Goal: Task Accomplishment & Management: Manage account settings

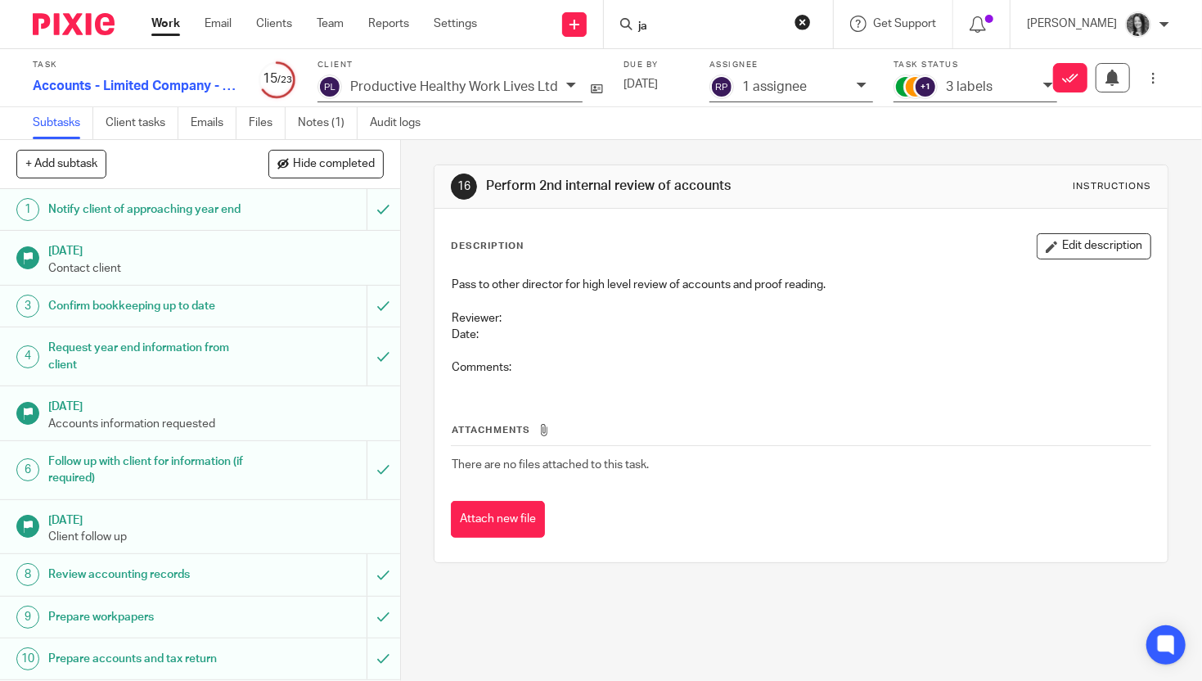
scroll to position [471, 0]
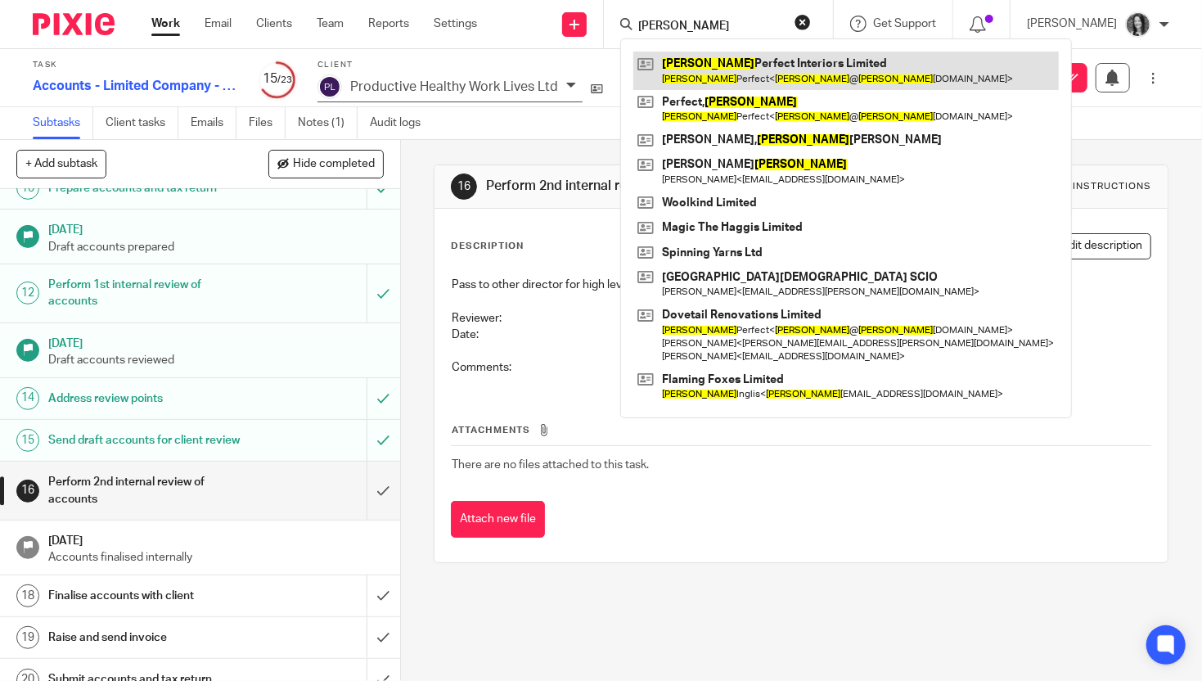
type input "[PERSON_NAME]"
click at [736, 74] on link at bounding box center [847, 71] width 426 height 38
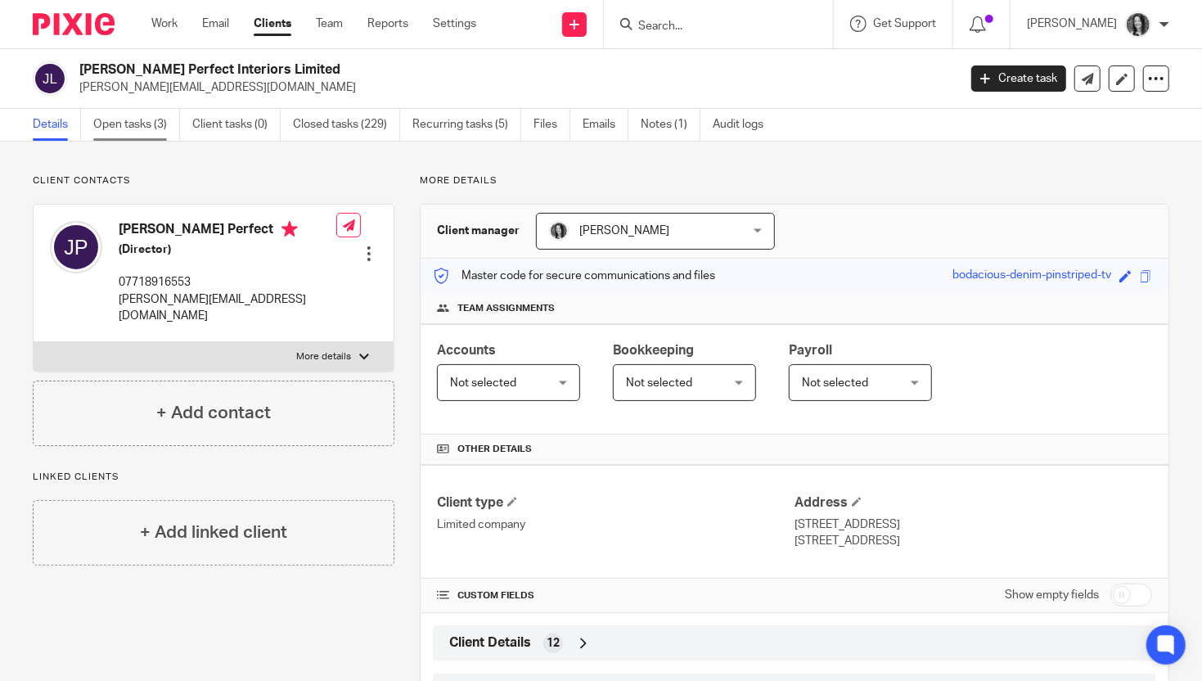
click at [126, 129] on link "Open tasks (3)" at bounding box center [136, 125] width 87 height 32
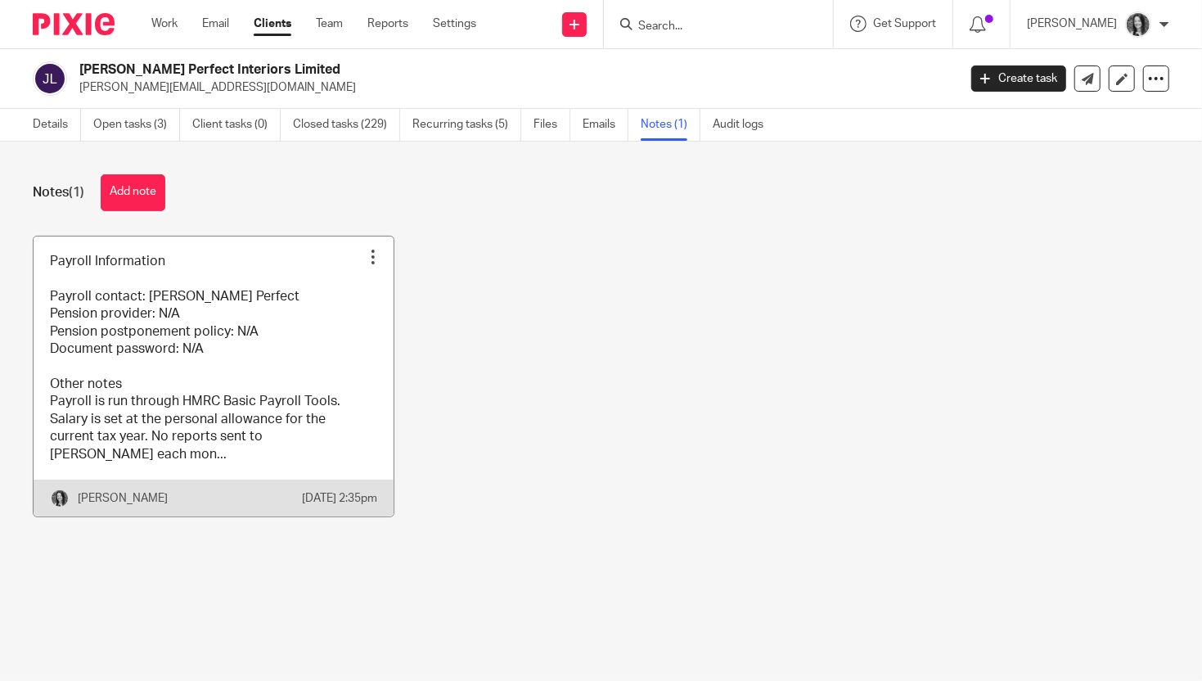
click at [373, 256] on div at bounding box center [373, 257] width 16 height 16
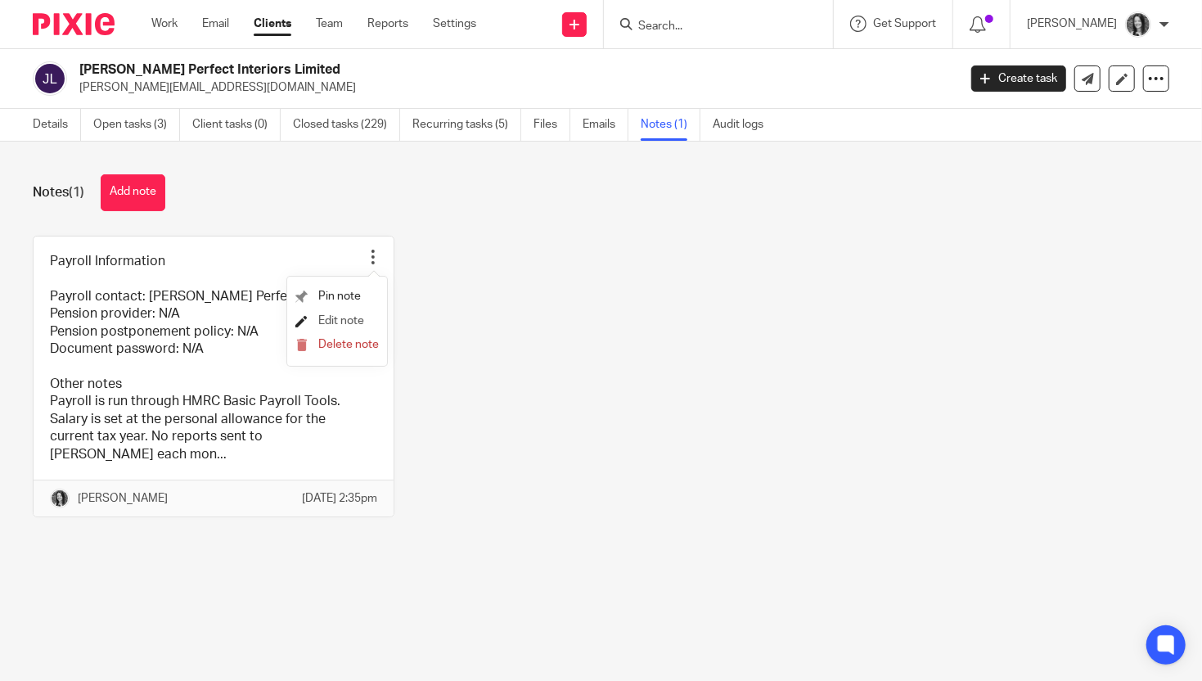
click at [340, 320] on span "Edit note" at bounding box center [341, 320] width 46 height 11
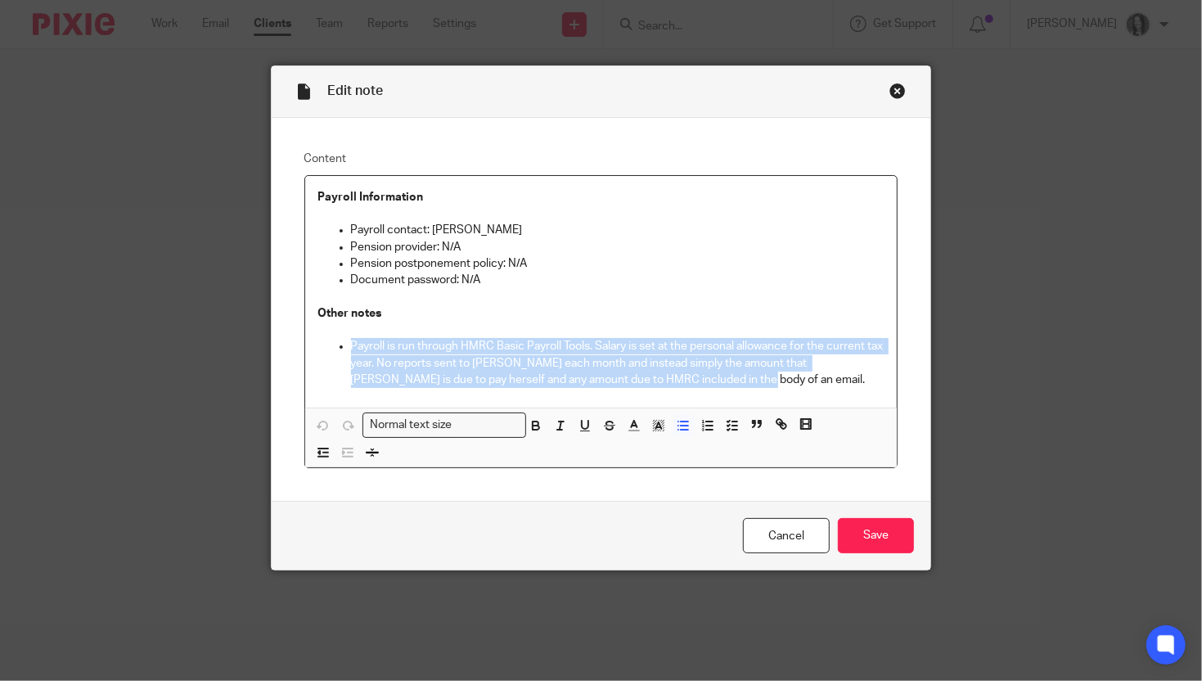
drag, startPoint x: 747, startPoint y: 383, endPoint x: 328, endPoint y: 340, distance: 421.3
click at [328, 340] on ul "Payroll is run through HMRC Basic Payroll Tools. Salary is set at the personal …" at bounding box center [601, 363] width 566 height 50
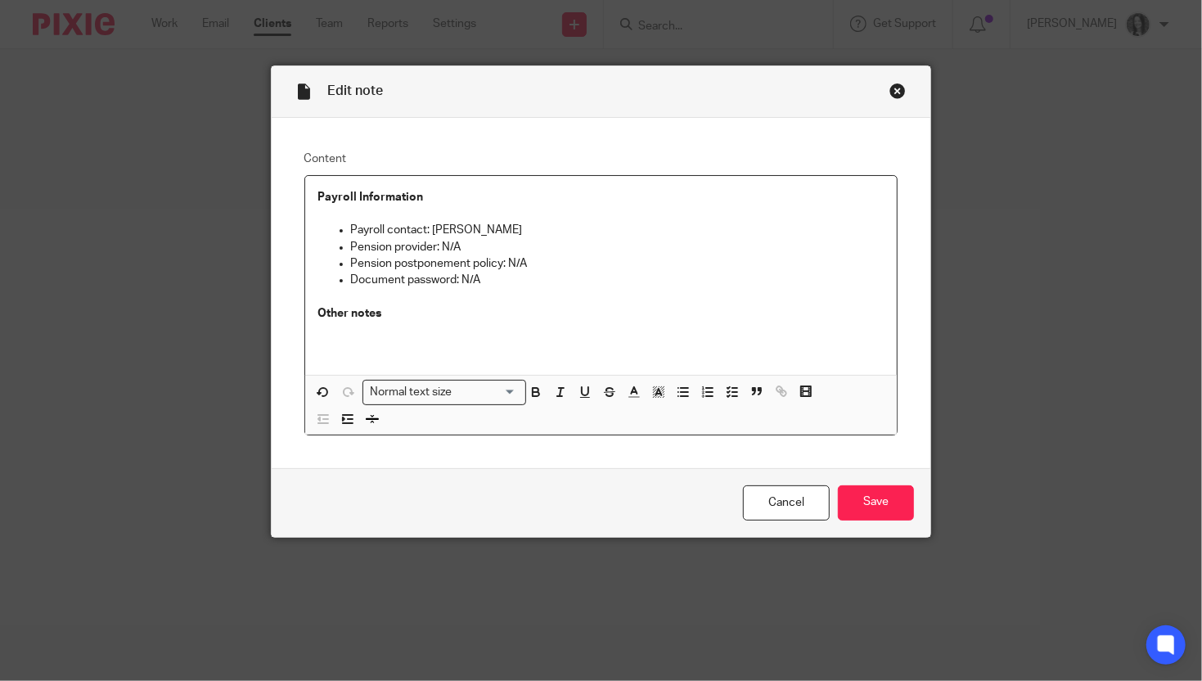
click at [464, 245] on p "Pension provider: N/A" at bounding box center [618, 247] width 534 height 16
drag, startPoint x: 873, startPoint y: 473, endPoint x: 797, endPoint y: 327, distance: 164.0
click at [797, 327] on form "Edit note Content Payroll Information Payroll contact: Jane Perfect Pension pro…" at bounding box center [602, 301] width 660 height 471
click at [544, 261] on p "Pension postponement policy: N/A" at bounding box center [618, 263] width 534 height 16
click at [895, 485] on input "Save" at bounding box center [876, 502] width 76 height 35
